Goal: Obtain resource: Download file/media

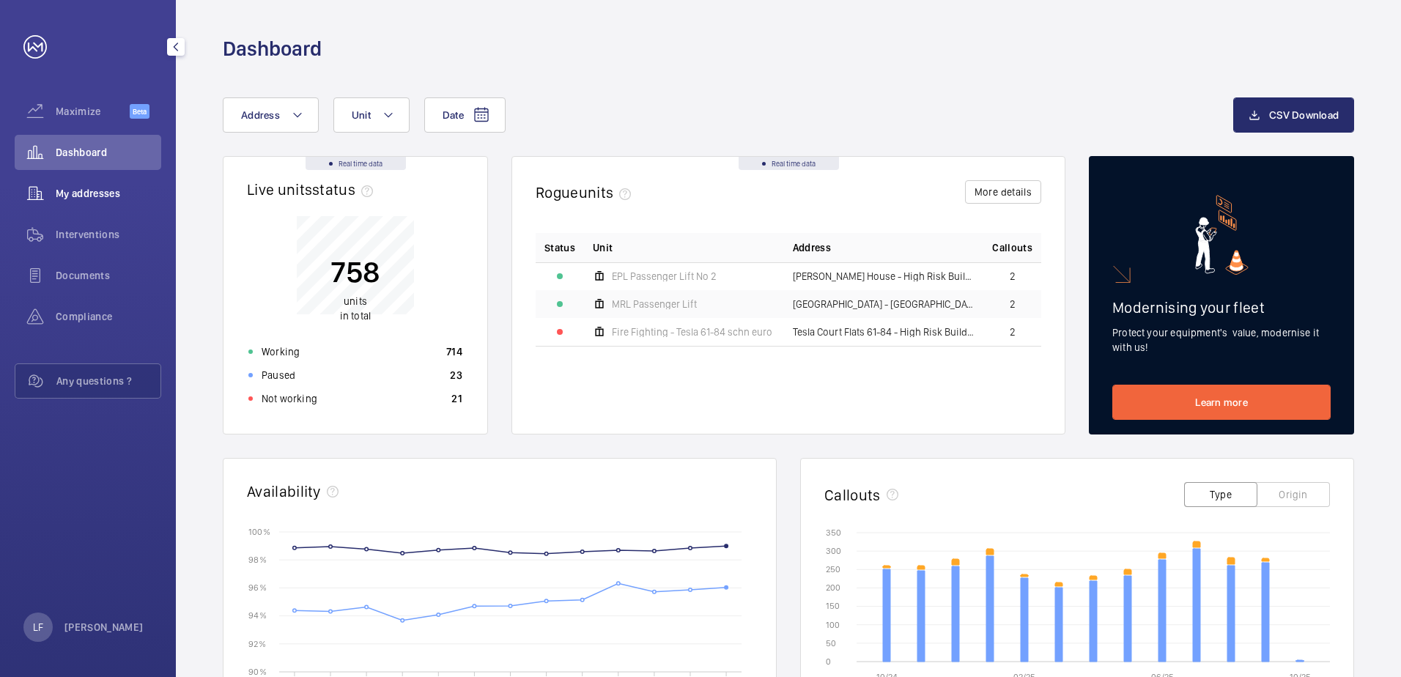
click at [97, 193] on span "My addresses" at bounding box center [109, 193] width 106 height 15
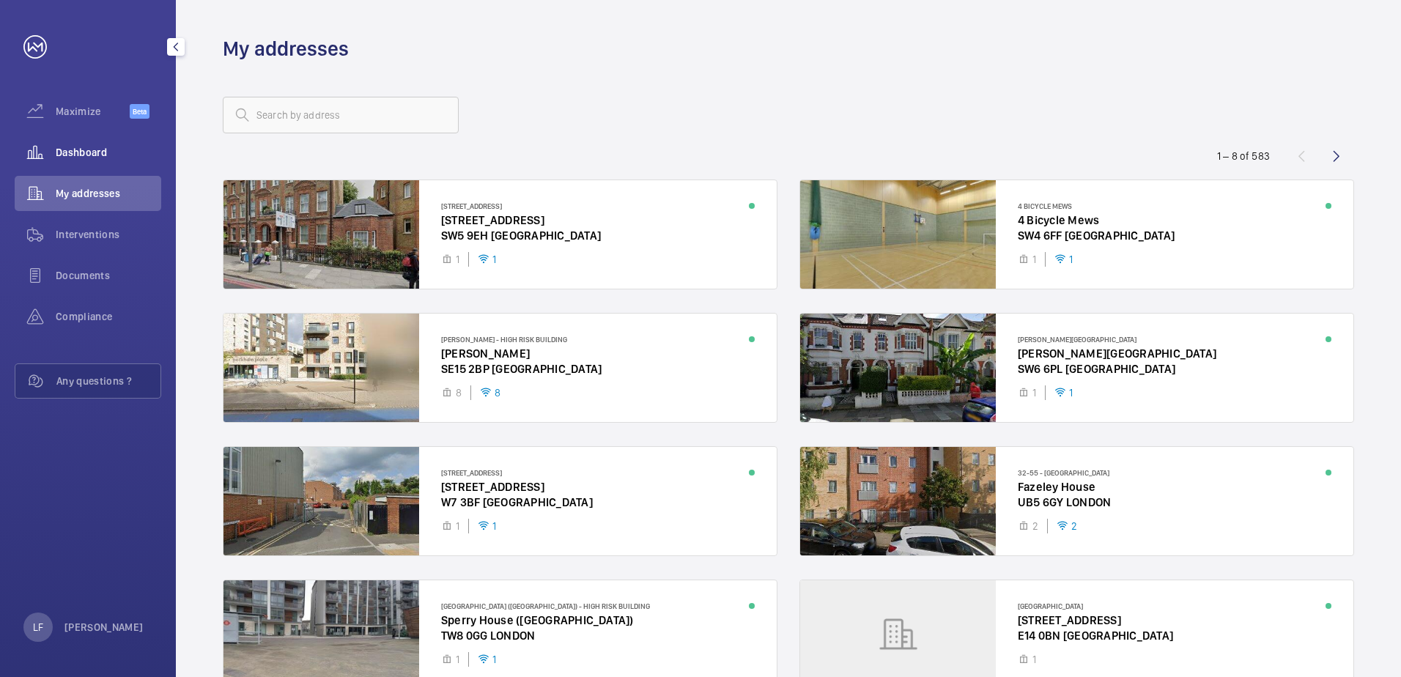
click at [80, 155] on span "Dashboard" at bounding box center [109, 152] width 106 height 15
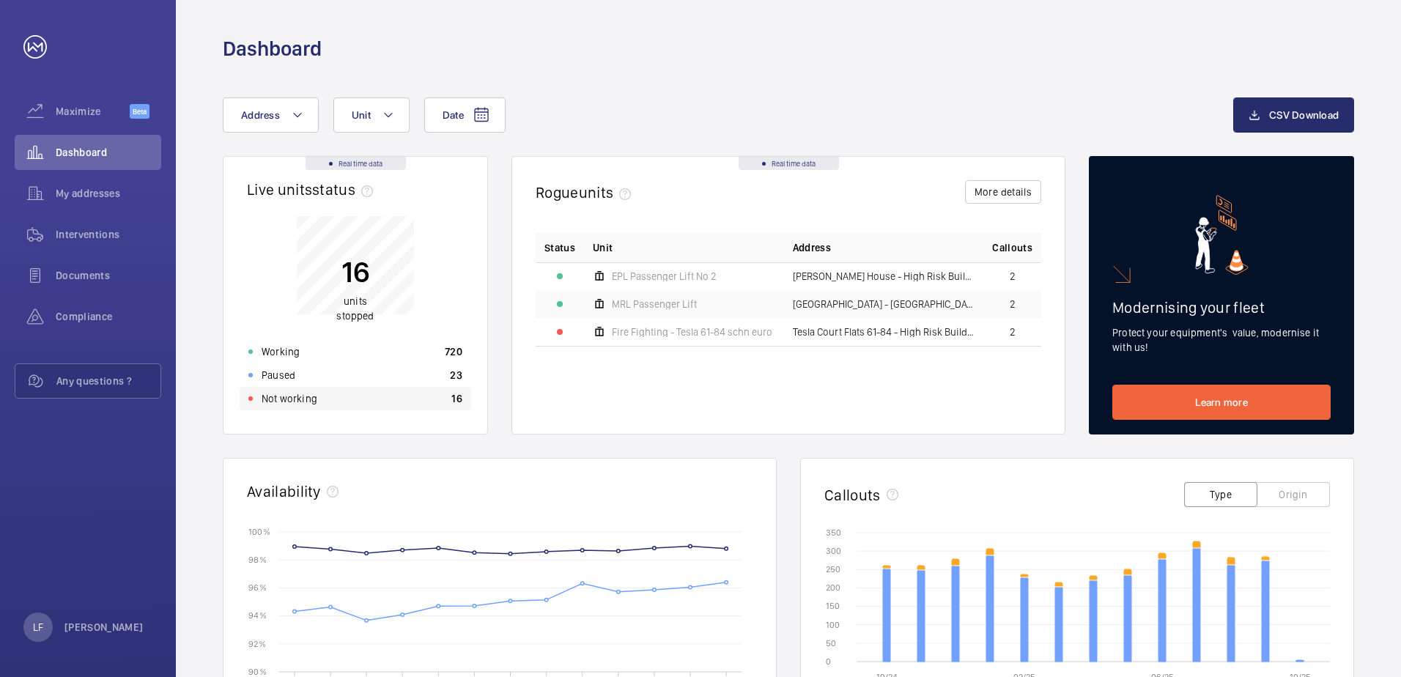
click at [329, 299] on div "Not working 16" at bounding box center [356, 398] width 232 height 23
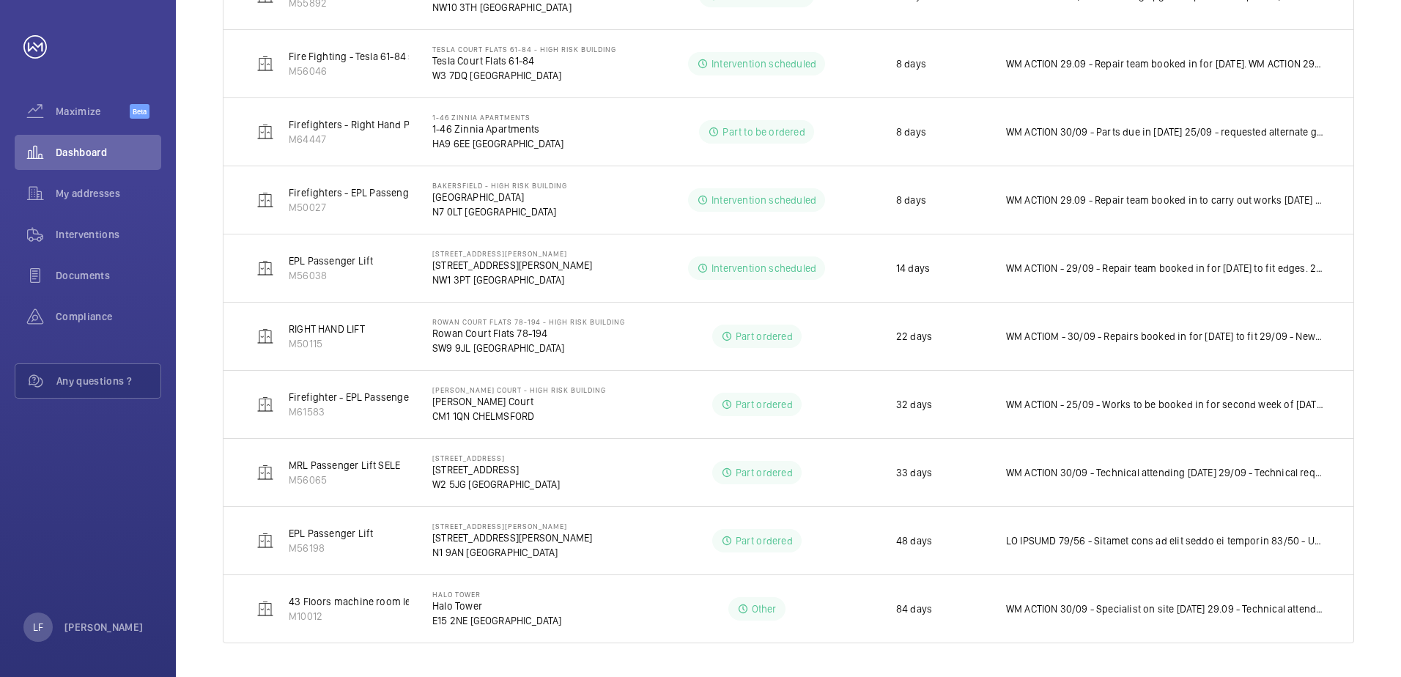
scroll to position [625, 0]
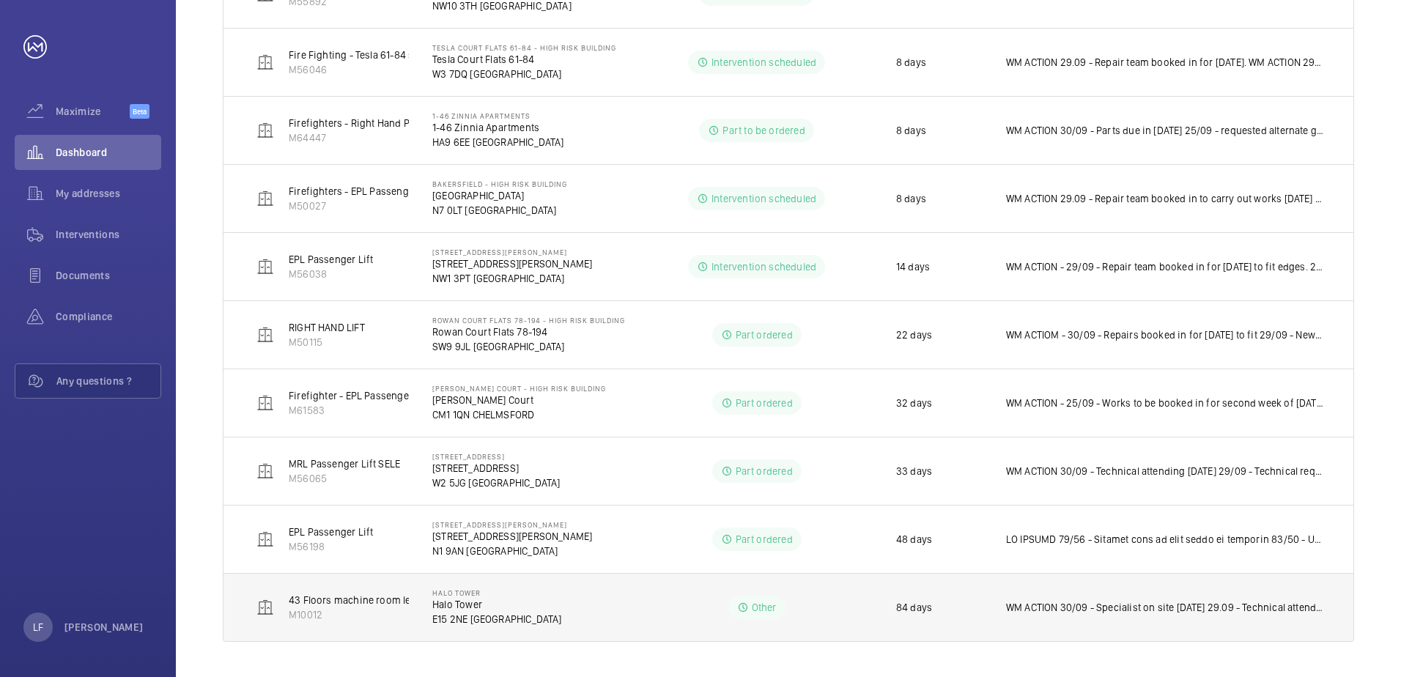
click at [492, 299] on p "Halo Tower" at bounding box center [497, 604] width 130 height 15
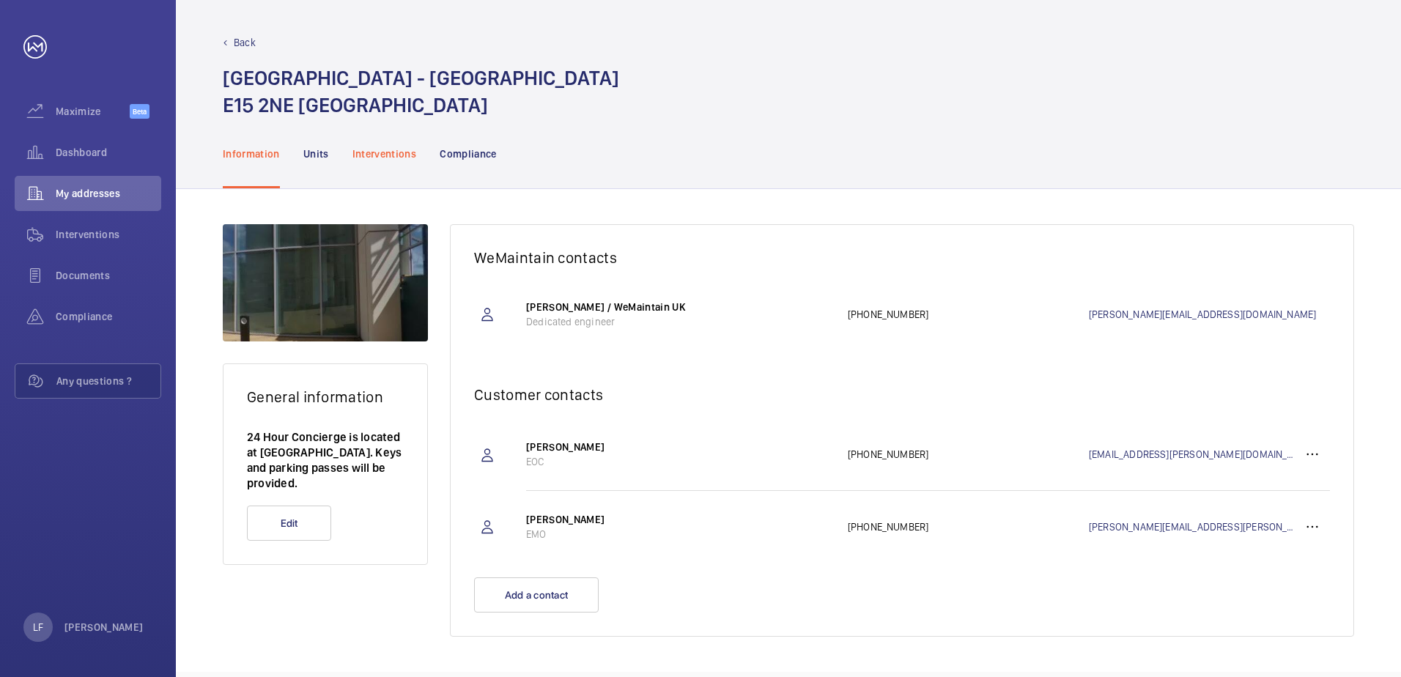
click at [385, 152] on p "Interventions" at bounding box center [384, 154] width 64 height 15
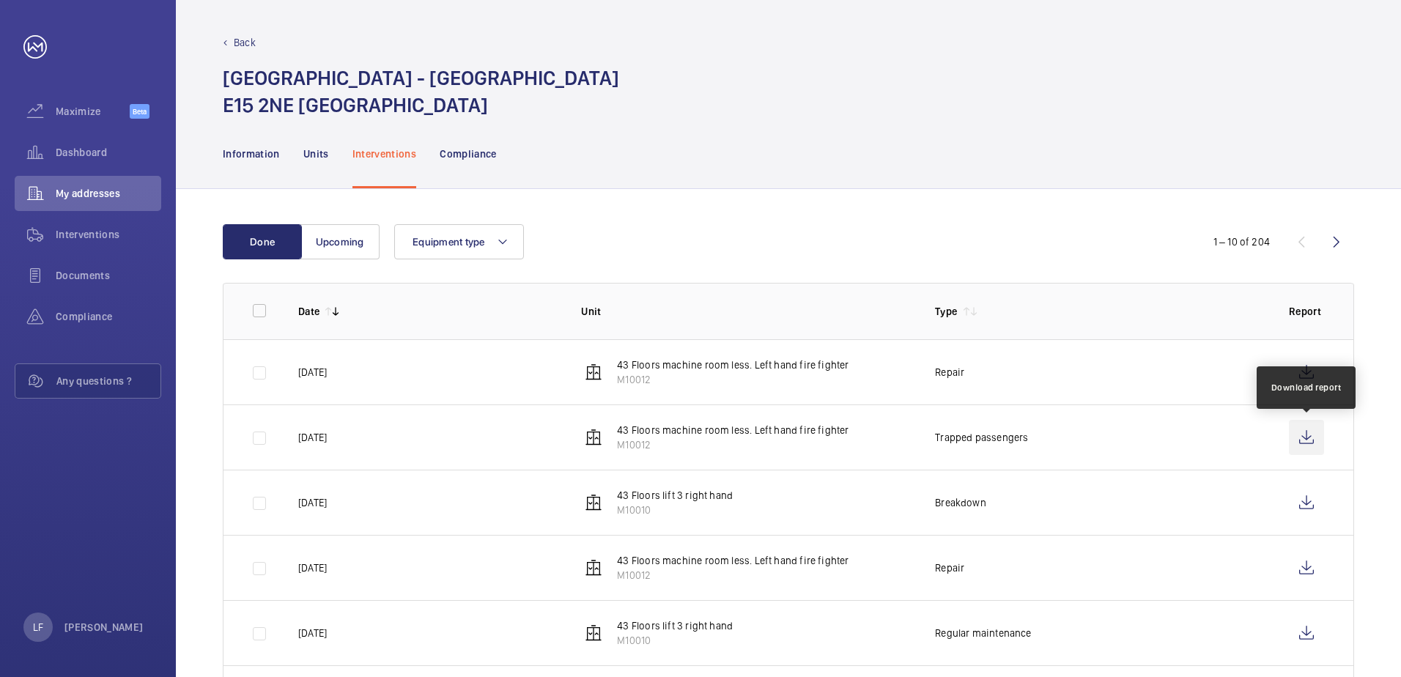
click at [698, 299] on wm-front-icon-button at bounding box center [1306, 437] width 35 height 35
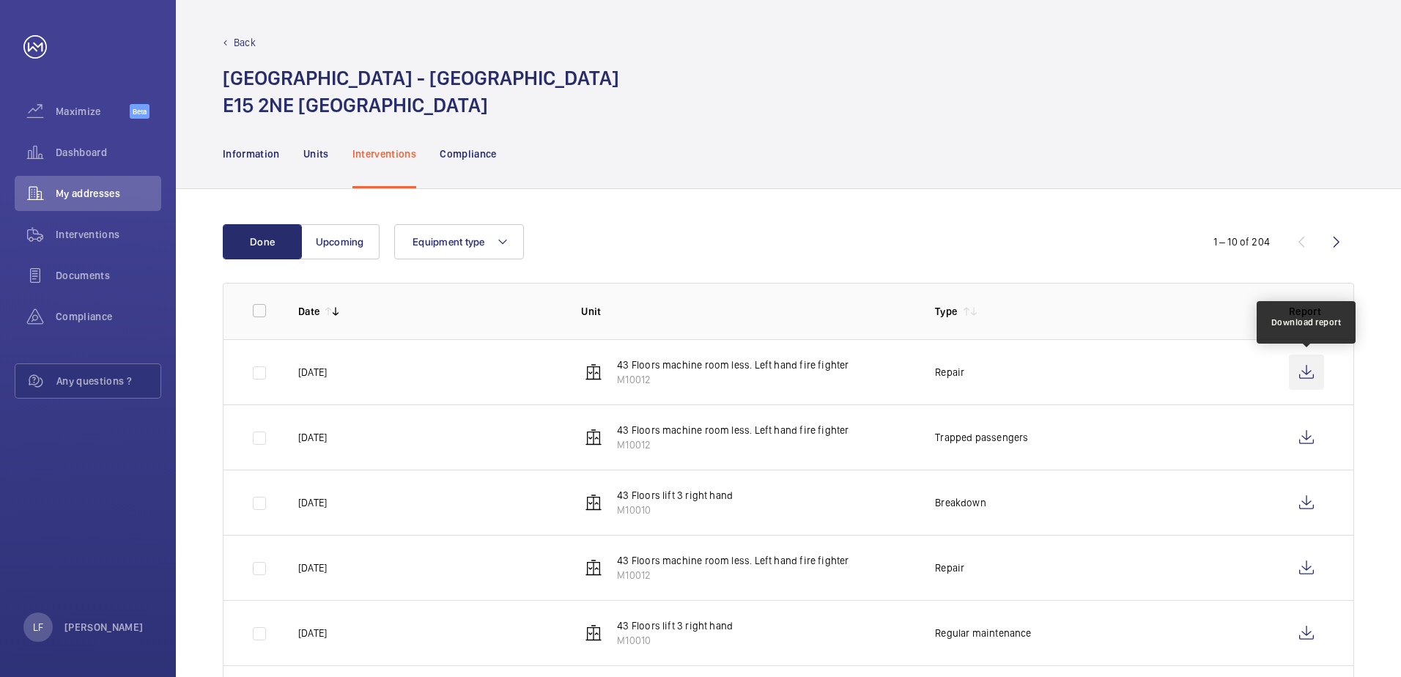
click at [698, 299] on wm-front-icon-button at bounding box center [1306, 372] width 35 height 35
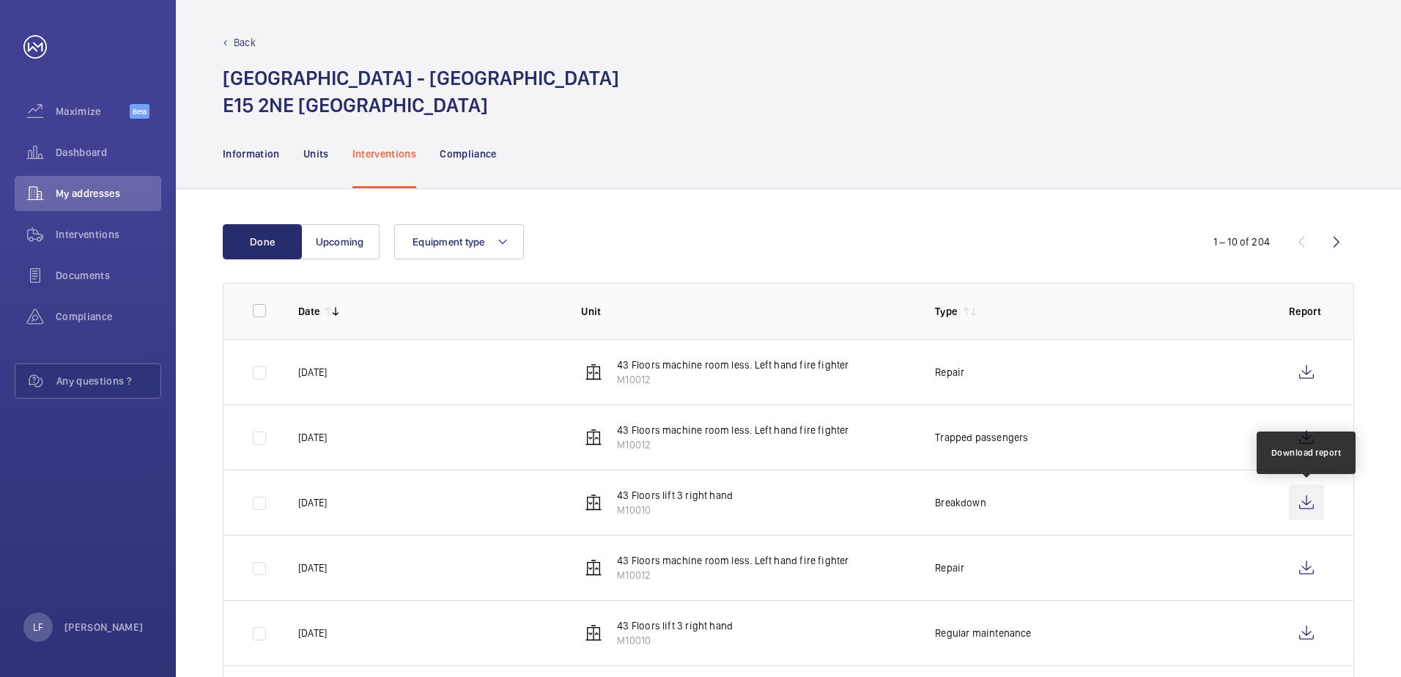
click at [698, 299] on wm-front-icon-button at bounding box center [1306, 502] width 35 height 35
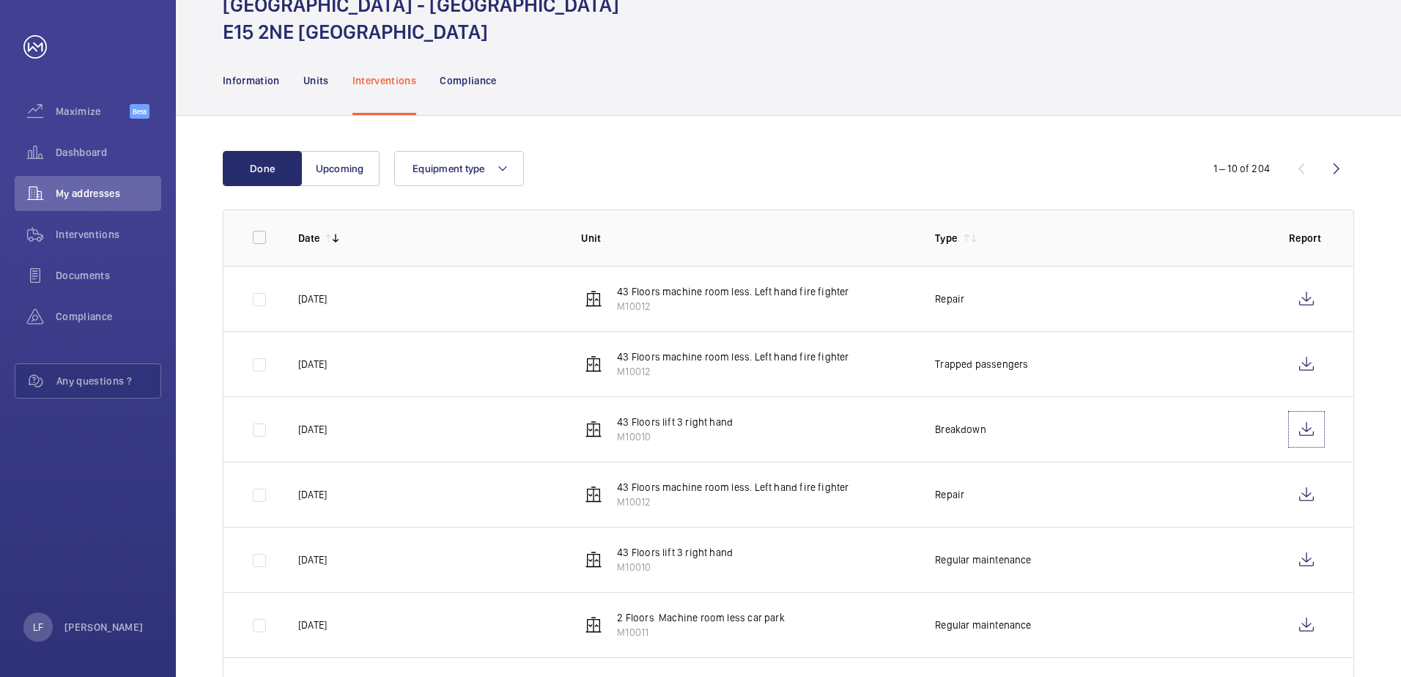
scroll to position [147, 0]
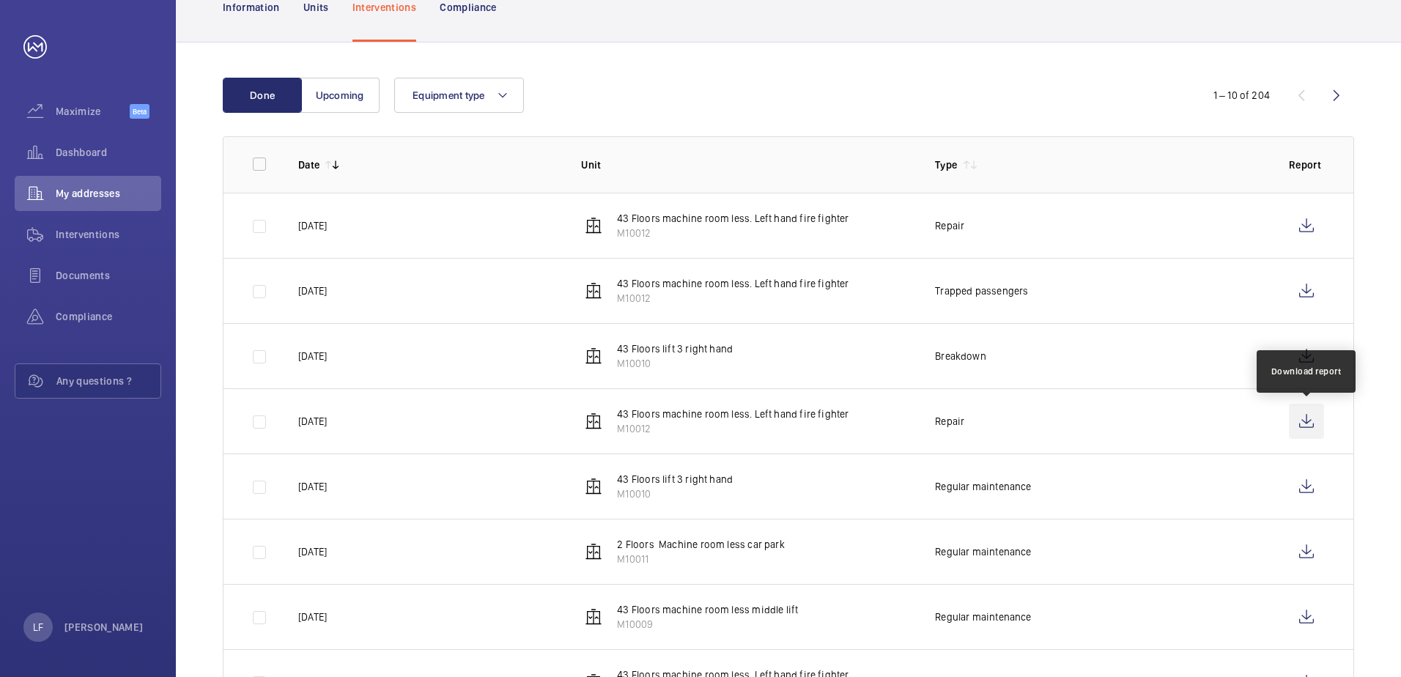
click at [698, 299] on wm-front-icon-button at bounding box center [1306, 421] width 35 height 35
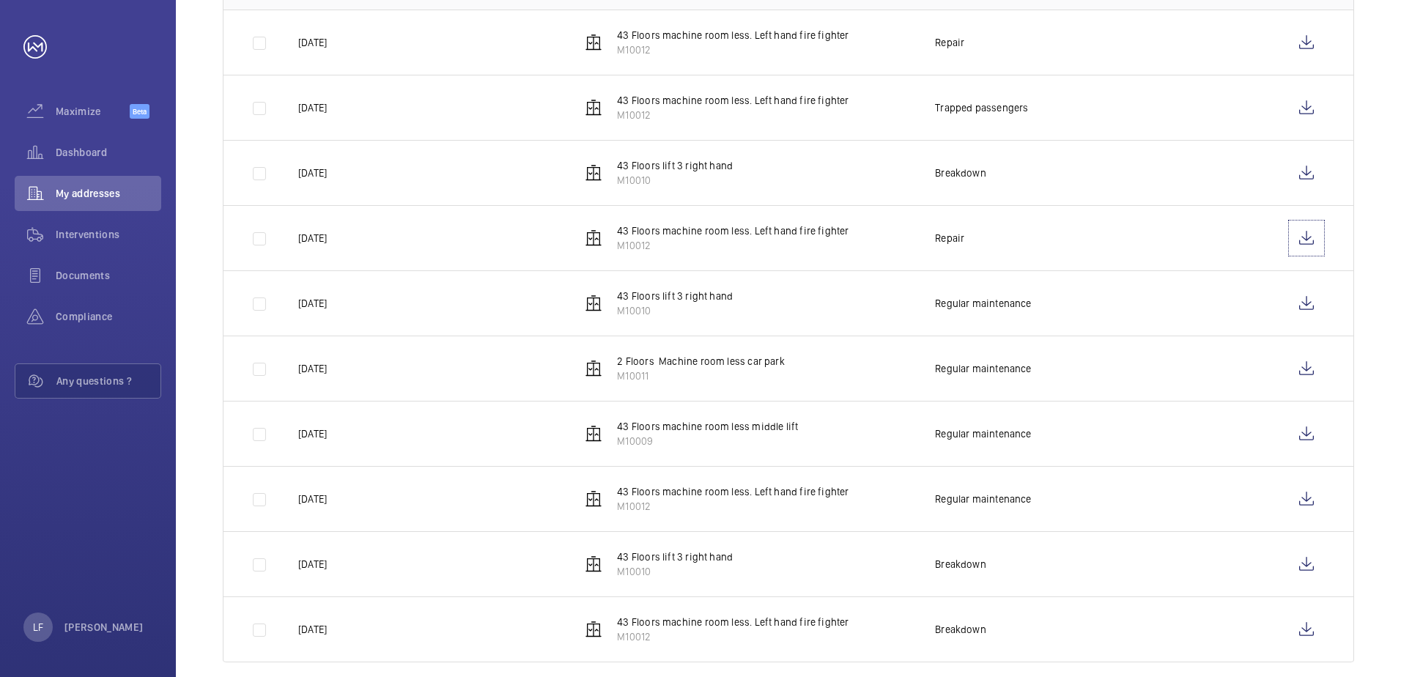
scroll to position [350, 0]
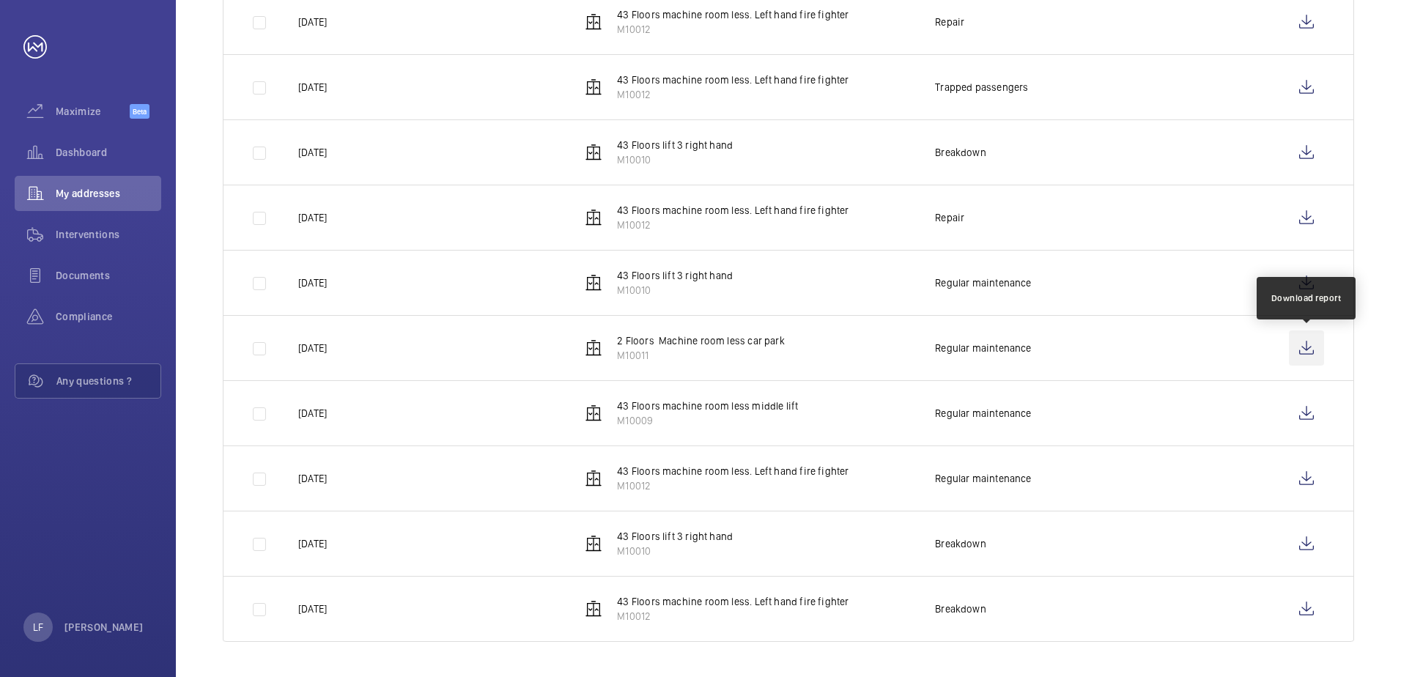
click at [698, 299] on wm-front-icon-button at bounding box center [1306, 347] width 35 height 35
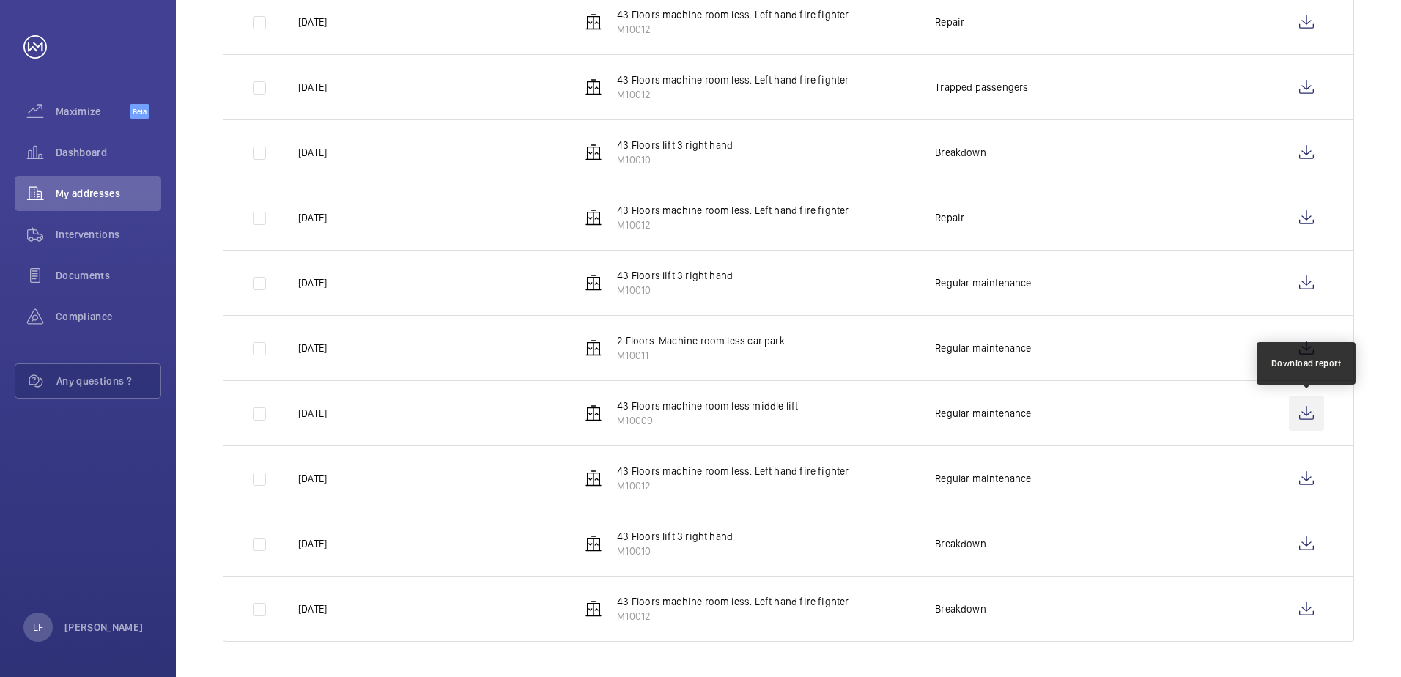
click at [698, 299] on wm-front-icon-button at bounding box center [1306, 413] width 35 height 35
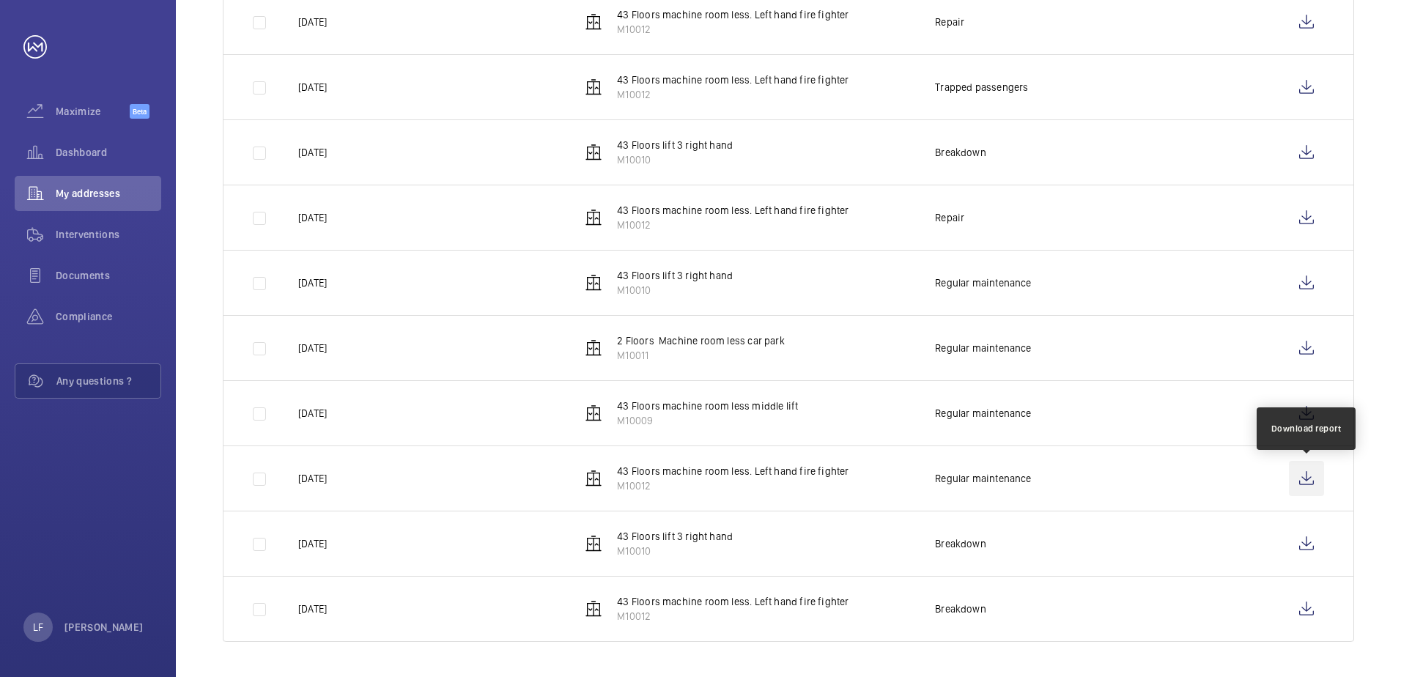
click at [698, 299] on wm-front-icon-button at bounding box center [1306, 478] width 35 height 35
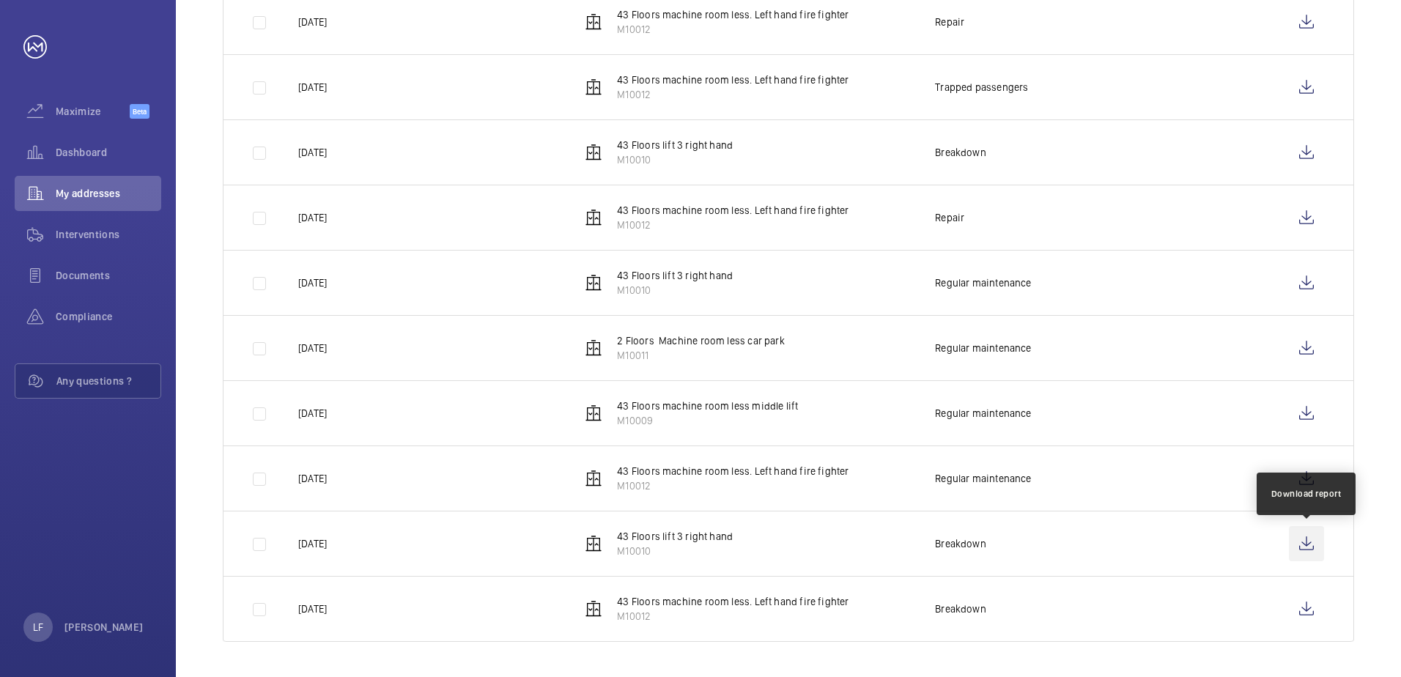
click at [698, 299] on wm-front-icon-button at bounding box center [1306, 543] width 35 height 35
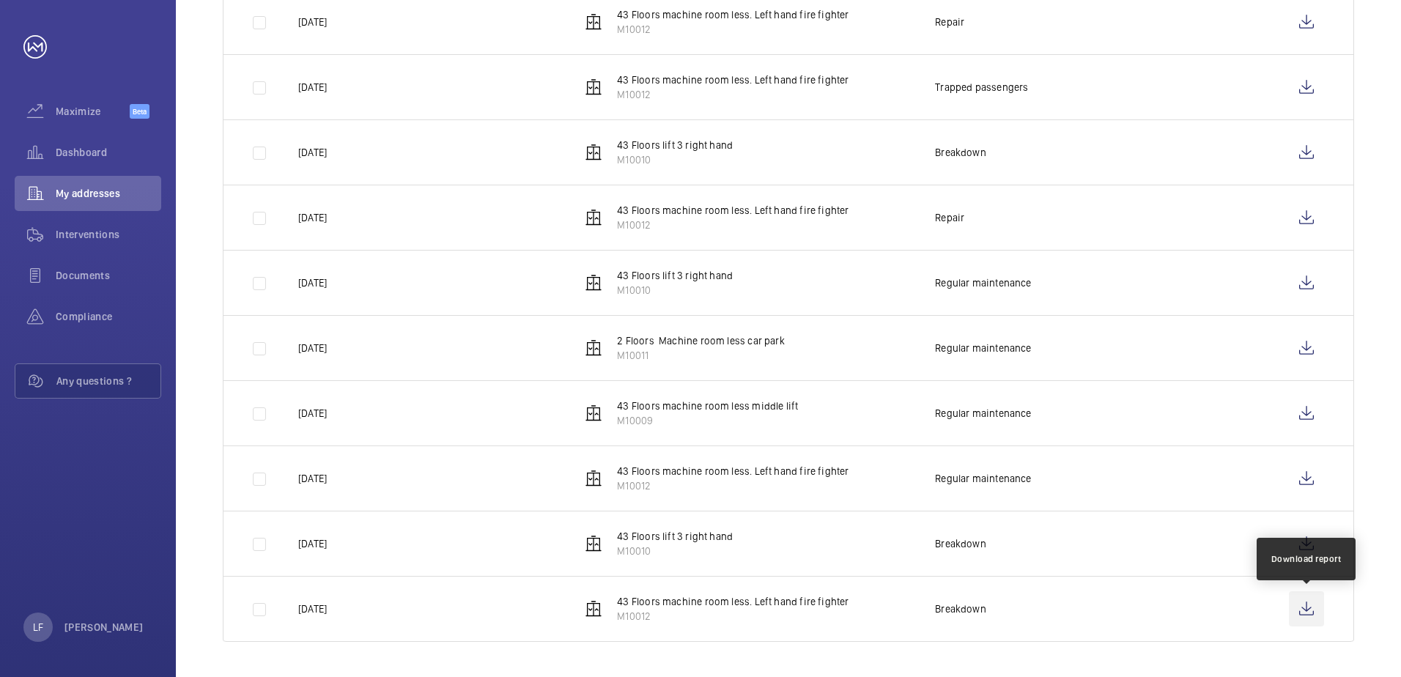
click at [698, 299] on wm-front-icon-button at bounding box center [1306, 608] width 35 height 35
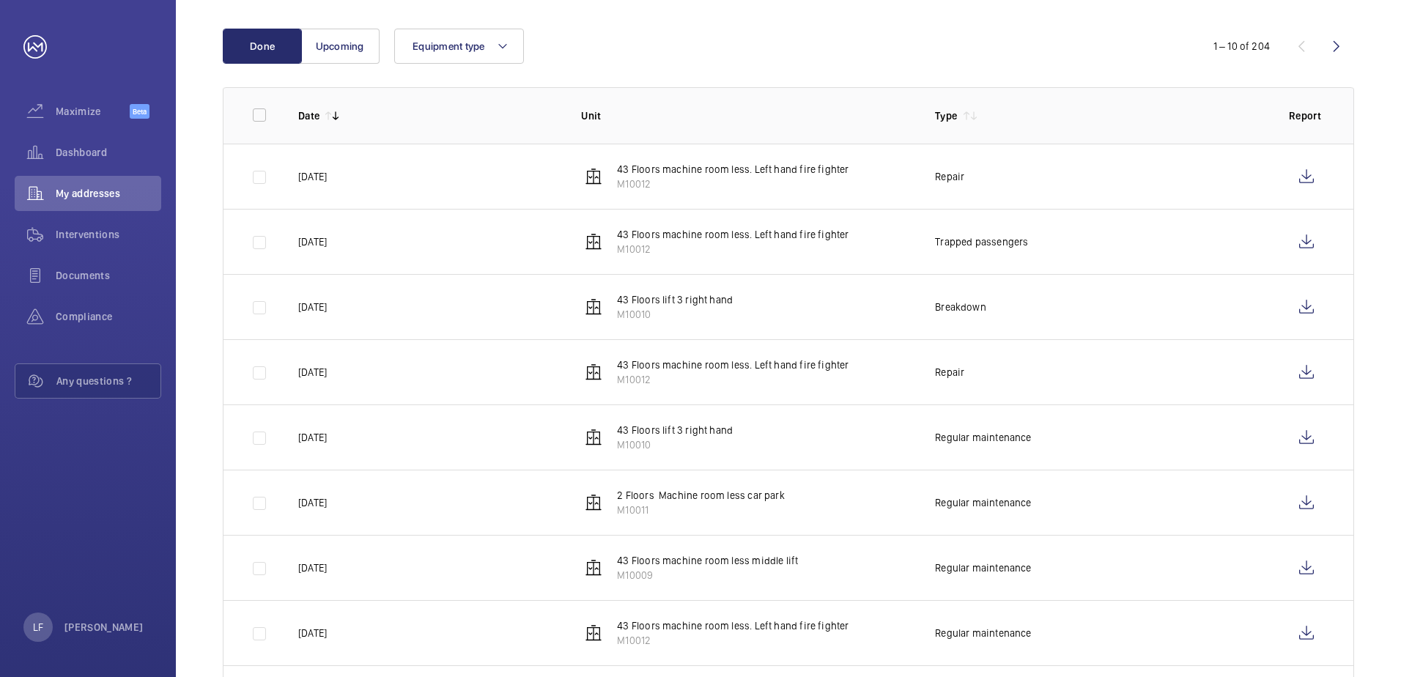
scroll to position [130, 0]
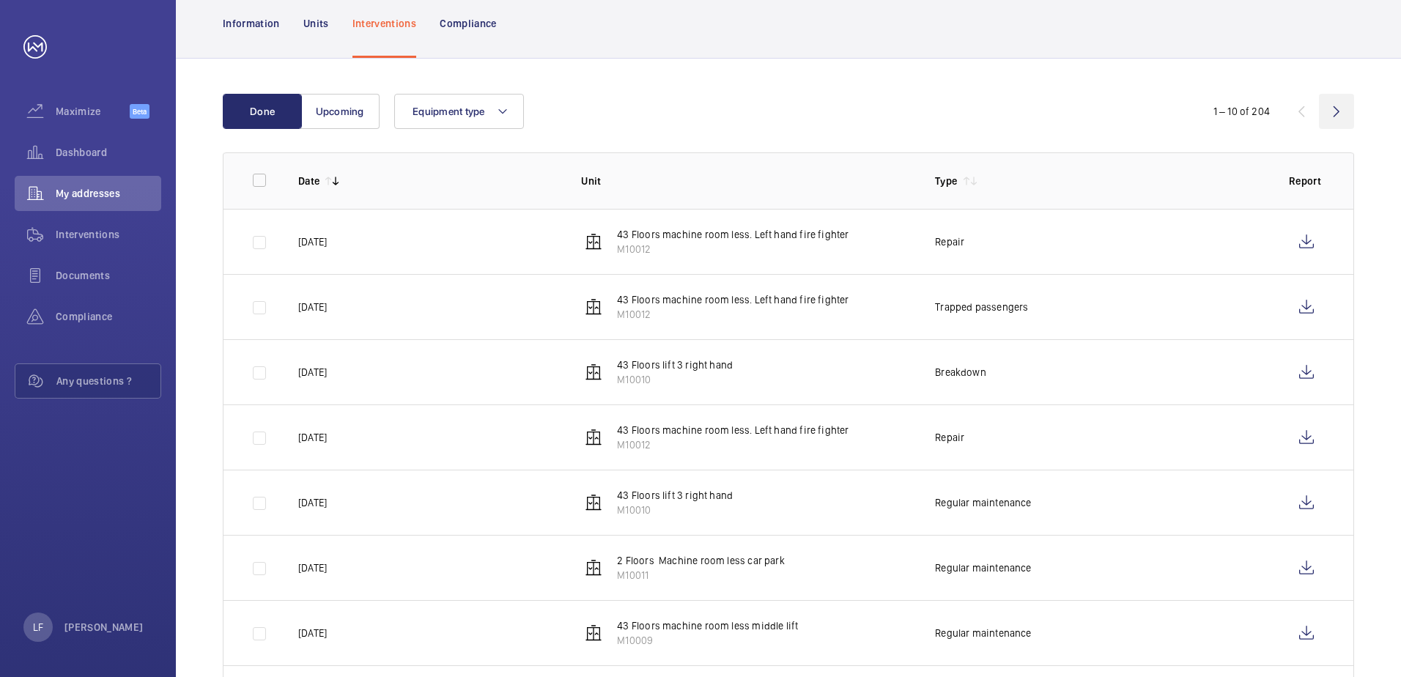
click at [698, 117] on wm-front-icon-button at bounding box center [1336, 111] width 35 height 35
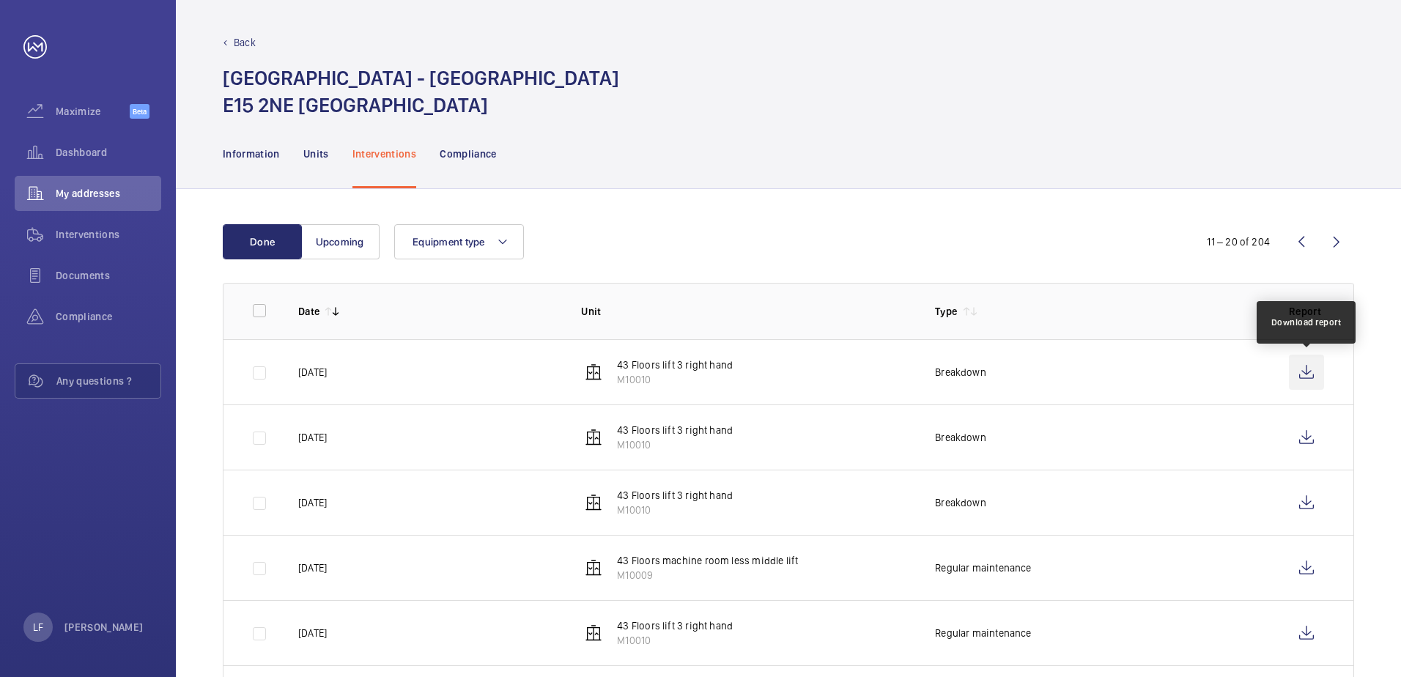
click at [698, 299] on wm-front-icon-button at bounding box center [1306, 372] width 35 height 35
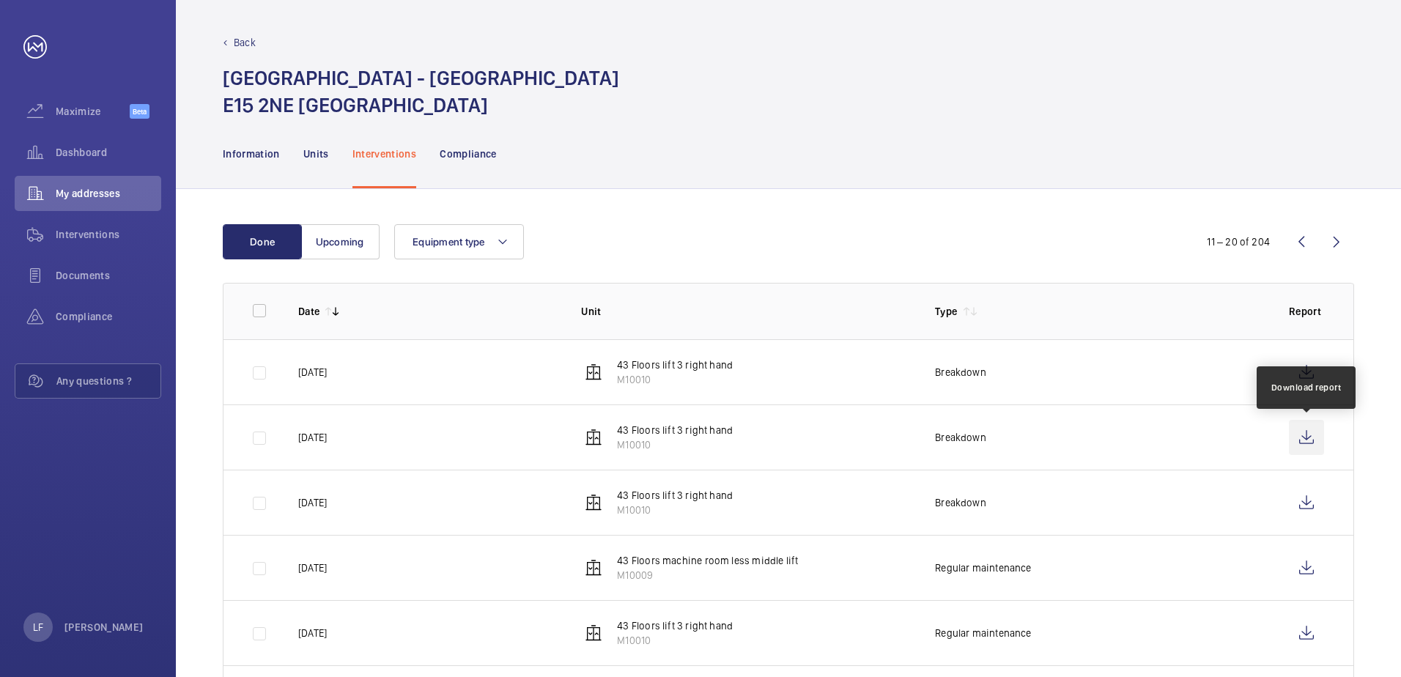
click at [698, 299] on wm-front-icon-button at bounding box center [1306, 437] width 35 height 35
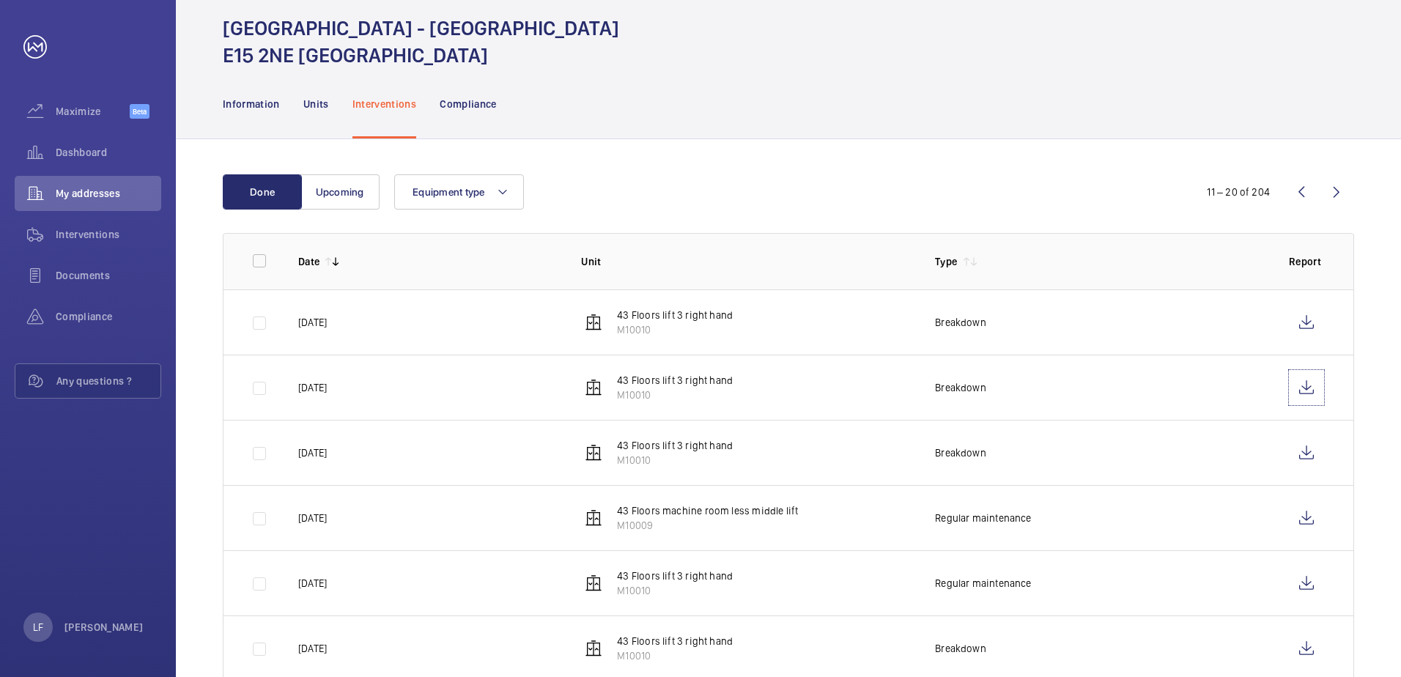
scroll to position [73, 0]
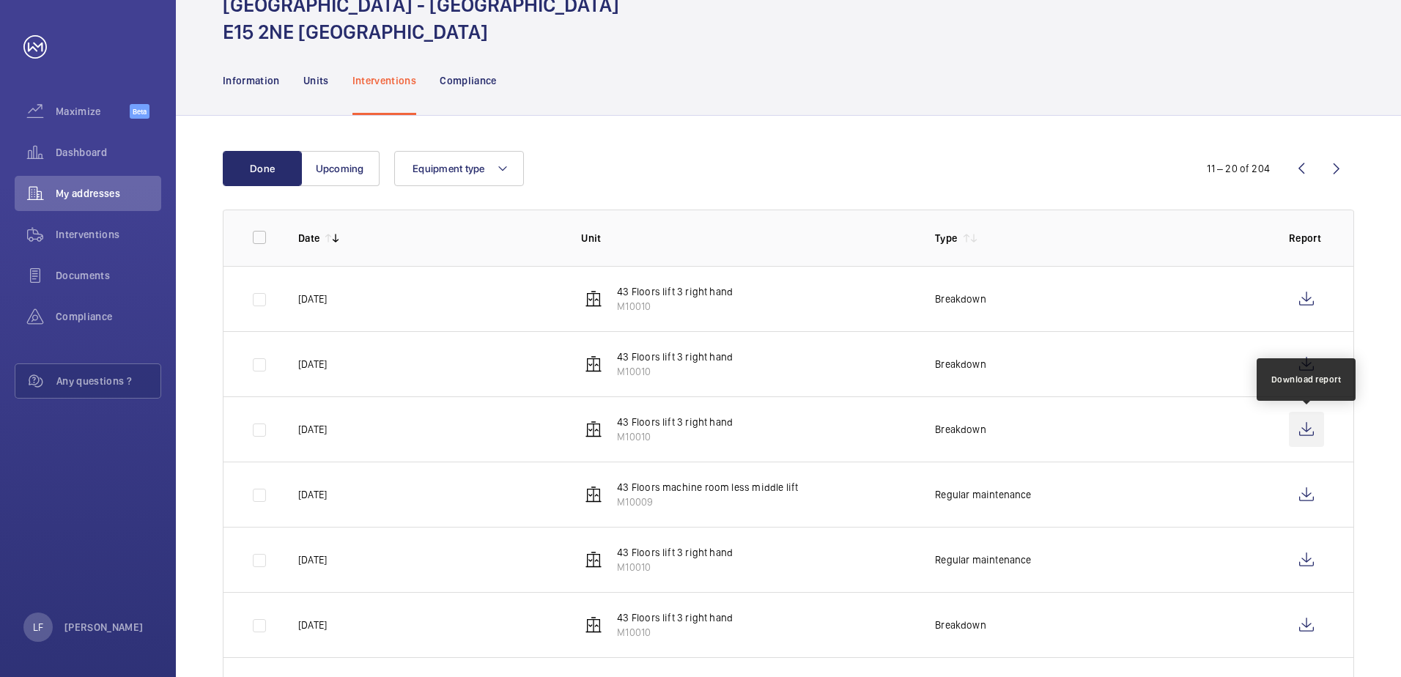
click at [698, 299] on wm-front-icon-button at bounding box center [1306, 429] width 35 height 35
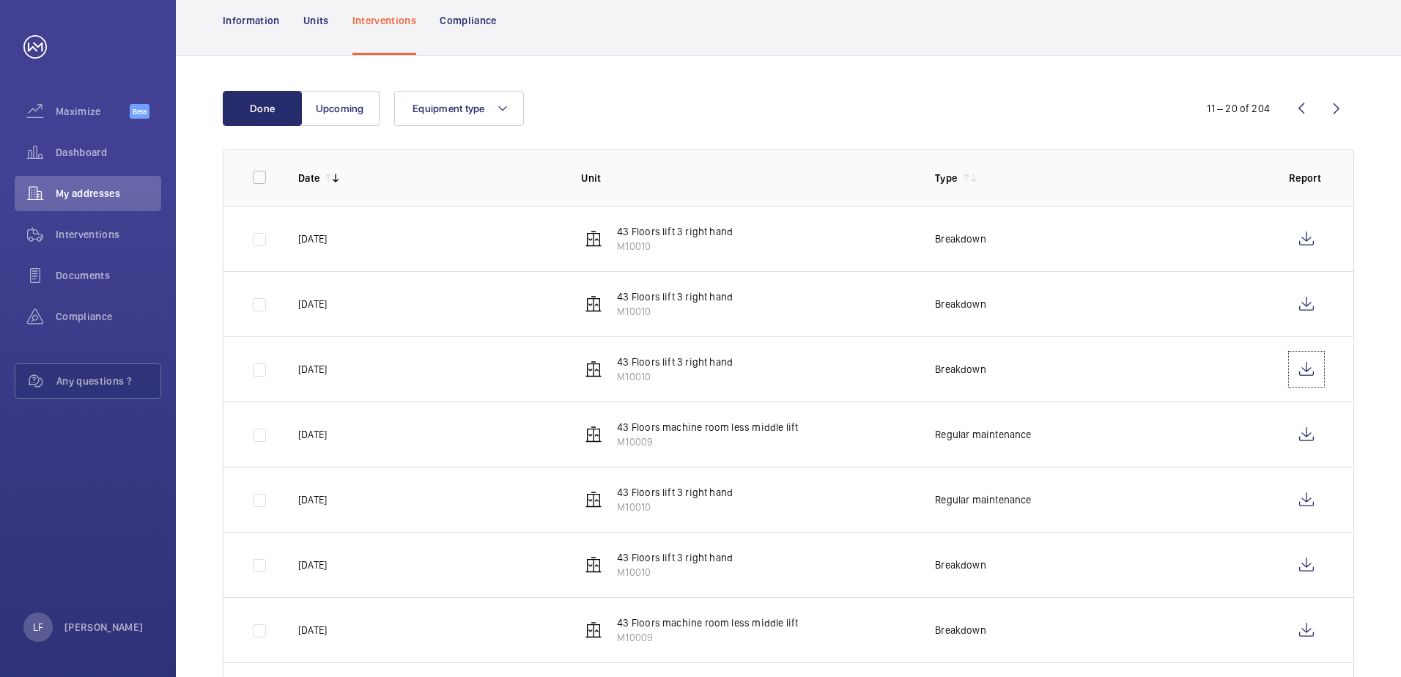
scroll to position [220, 0]
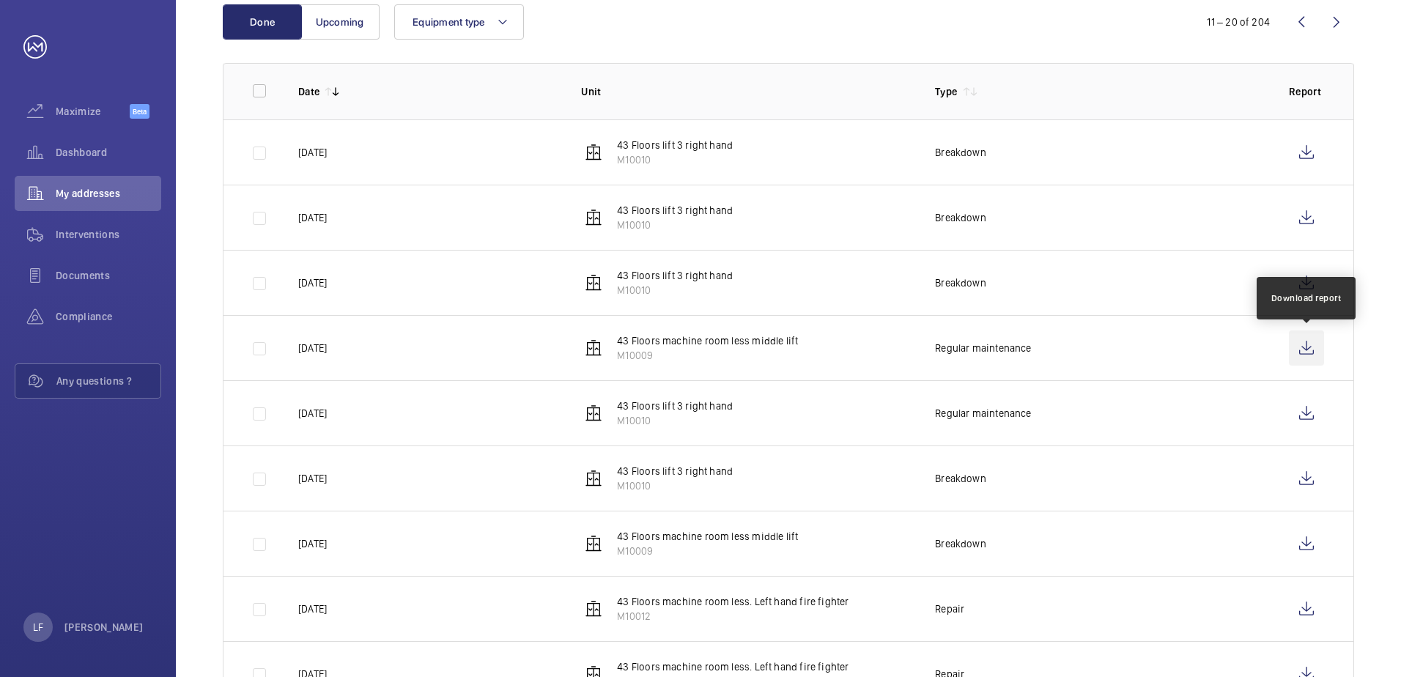
click at [698, 299] on wm-front-icon-button at bounding box center [1306, 347] width 35 height 35
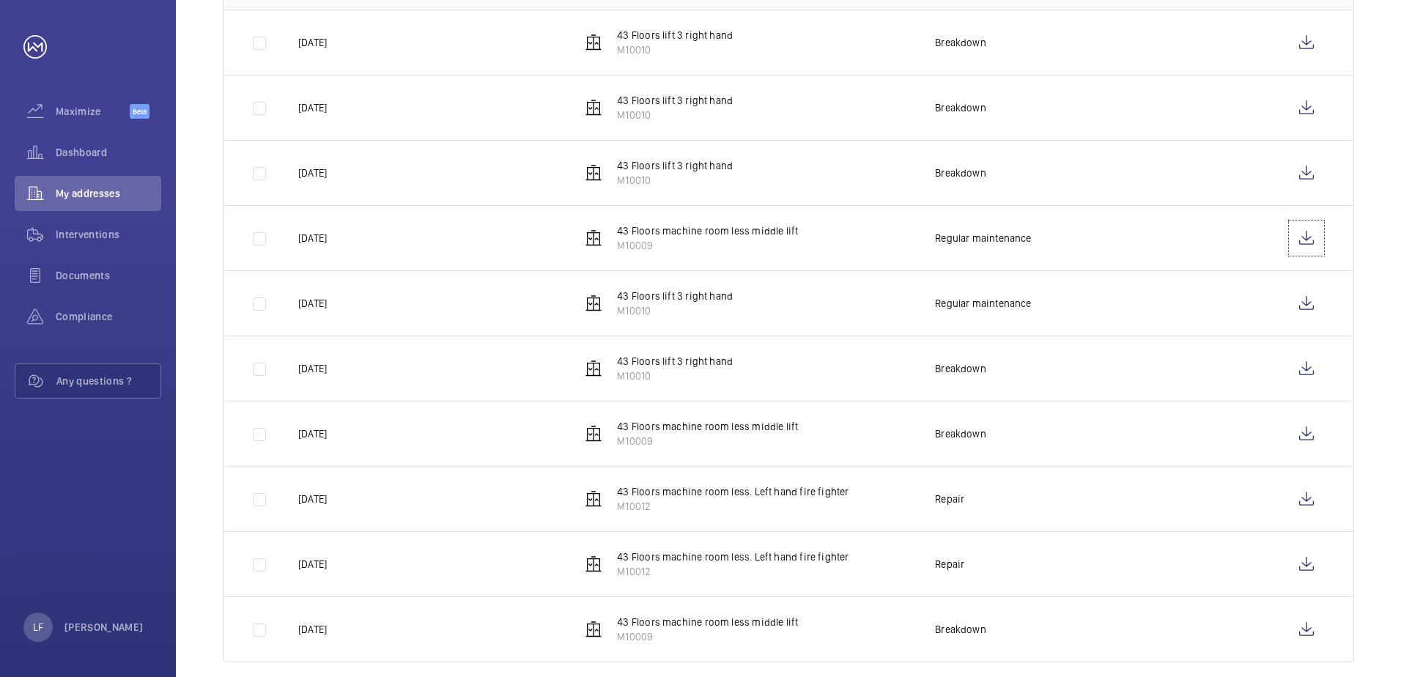
scroll to position [350, 0]
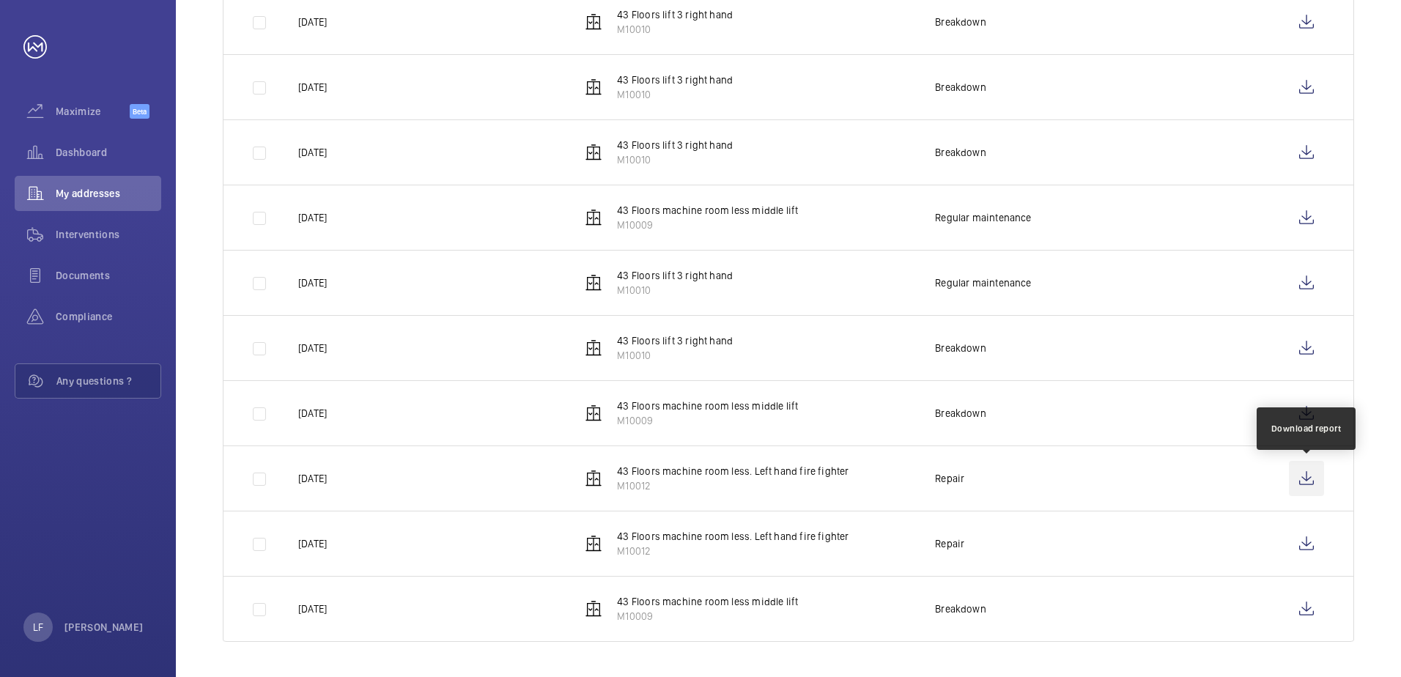
click at [698, 299] on wm-front-icon-button at bounding box center [1306, 478] width 35 height 35
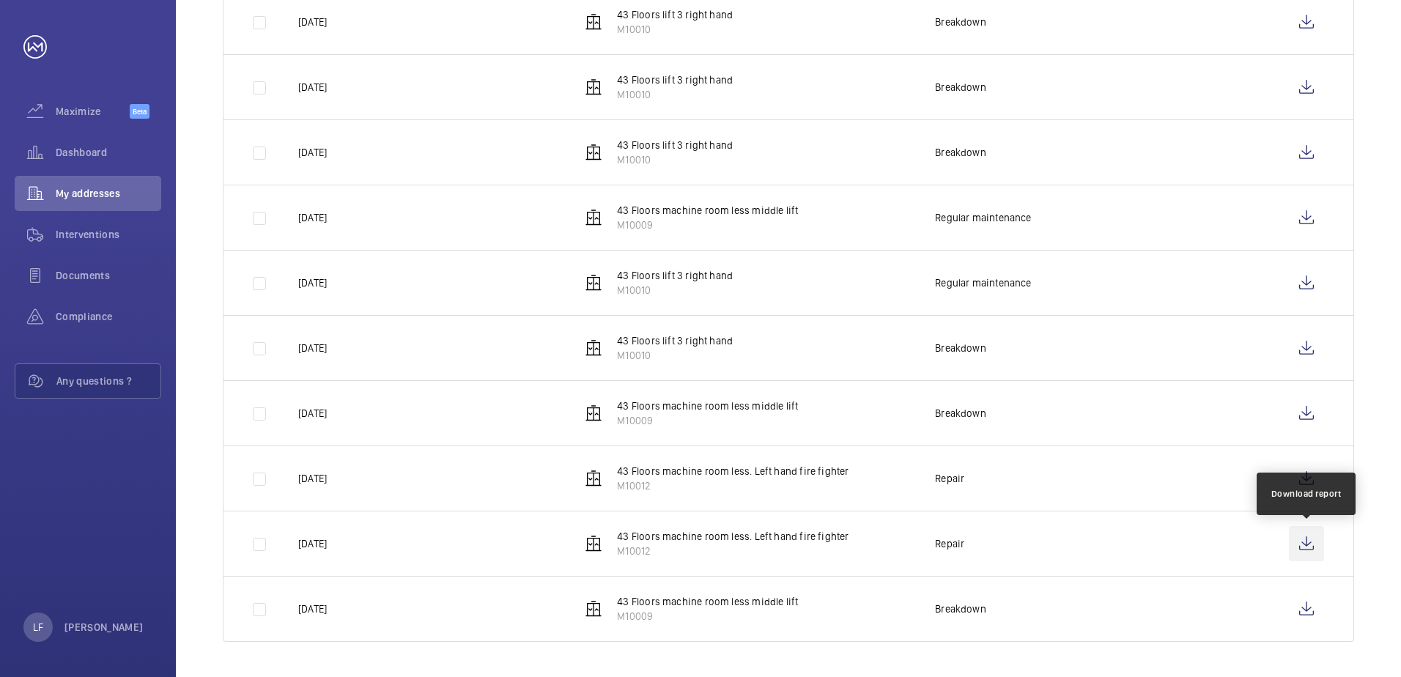
click at [698, 299] on wm-front-icon-button at bounding box center [1306, 543] width 35 height 35
